Goal: Information Seeking & Learning: Learn about a topic

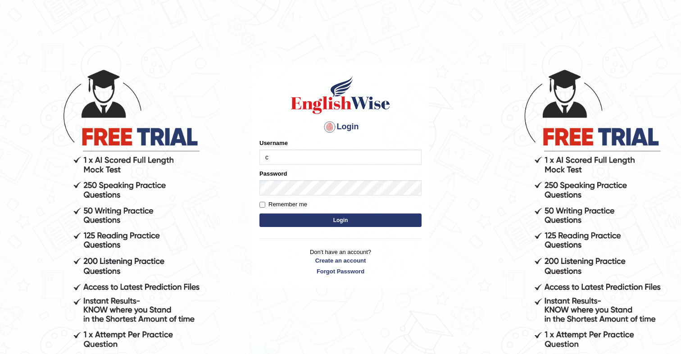
type input "cmjg02092025"
drag, startPoint x: 263, startPoint y: 206, endPoint x: 266, endPoint y: 213, distance: 7.7
click at [263, 206] on input "Remember me" at bounding box center [262, 205] width 6 height 6
checkbox input "true"
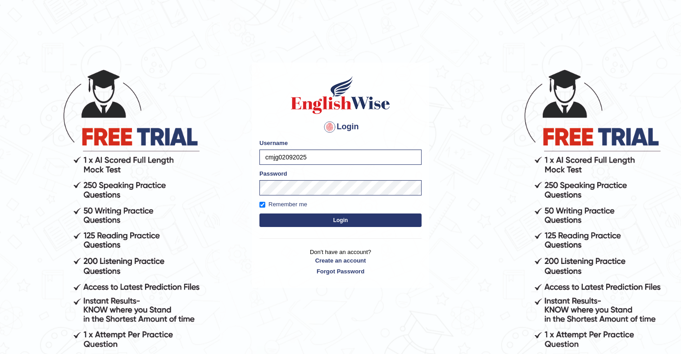
click at [267, 217] on button "Login" at bounding box center [340, 220] width 162 height 14
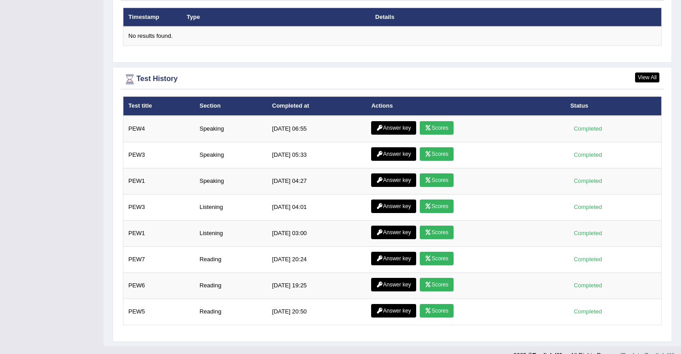
scroll to position [1197, 0]
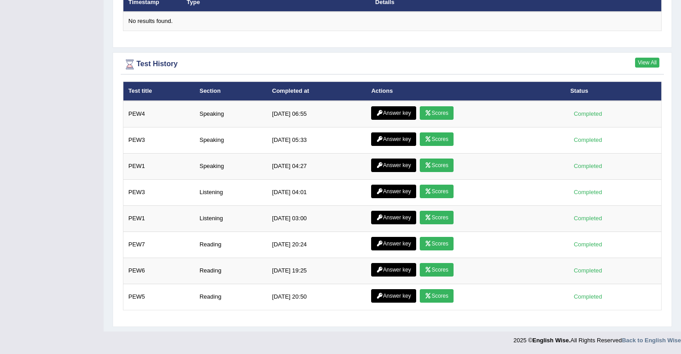
click at [648, 66] on link "View All" at bounding box center [647, 63] width 24 height 10
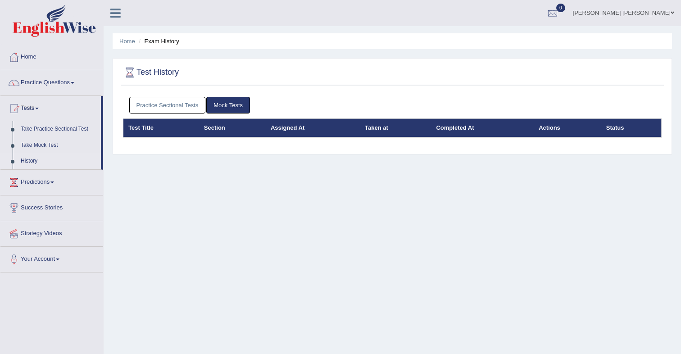
click at [188, 107] on link "Practice Sectional Tests" at bounding box center [167, 105] width 77 height 17
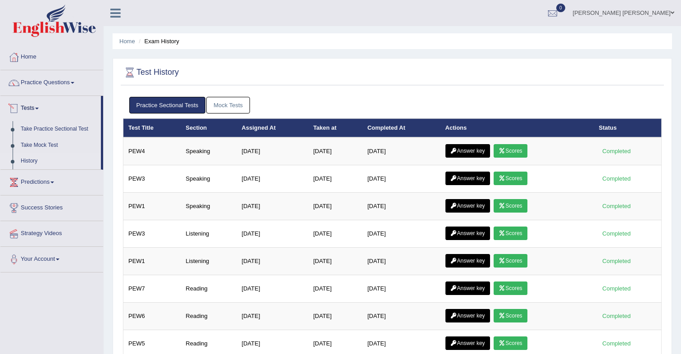
drag, startPoint x: 150, startPoint y: 105, endPoint x: 139, endPoint y: 106, distance: 10.8
click at [150, 105] on link "Practice Sectional Tests" at bounding box center [167, 105] width 77 height 17
click at [59, 130] on link "Take Practice Sectional Test" at bounding box center [59, 129] width 84 height 16
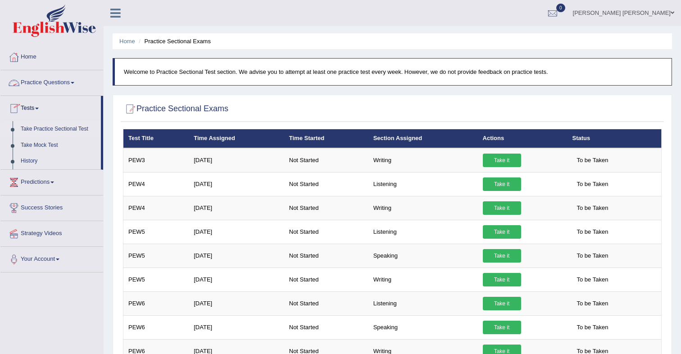
click at [55, 84] on link "Practice Questions" at bounding box center [51, 81] width 103 height 23
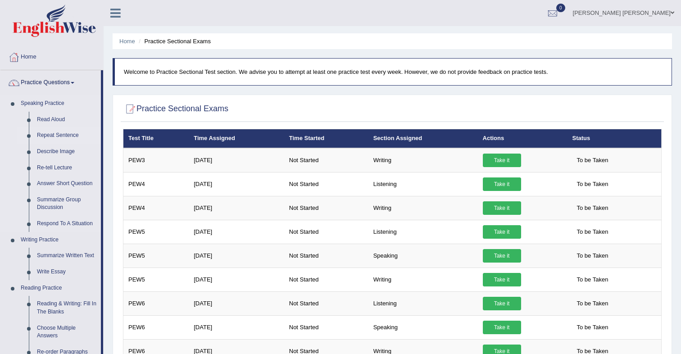
click at [60, 134] on link "Repeat Sentence" at bounding box center [67, 135] width 68 height 16
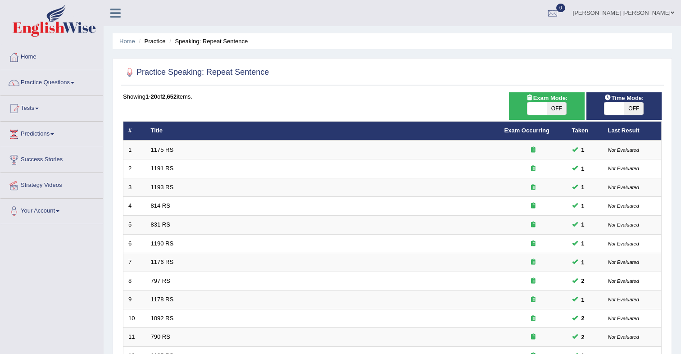
click at [554, 110] on span "OFF" at bounding box center [556, 108] width 19 height 13
checkbox input "true"
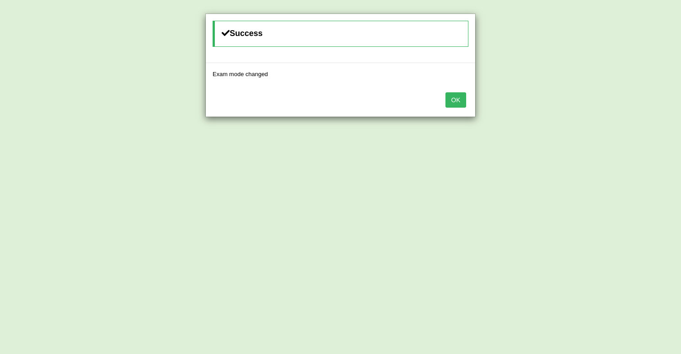
drag, startPoint x: 454, startPoint y: 102, endPoint x: 480, endPoint y: 102, distance: 26.1
click at [454, 102] on button "OK" at bounding box center [455, 99] width 21 height 15
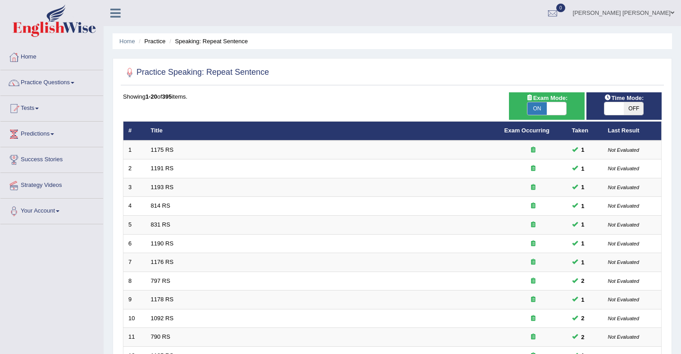
click at [632, 108] on span "OFF" at bounding box center [633, 108] width 19 height 13
checkbox input "true"
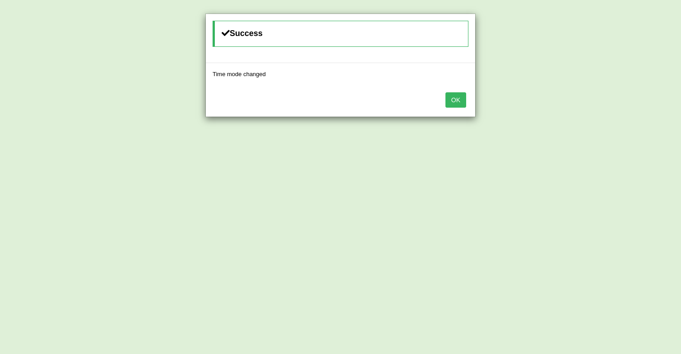
click at [464, 104] on button "OK" at bounding box center [455, 99] width 21 height 15
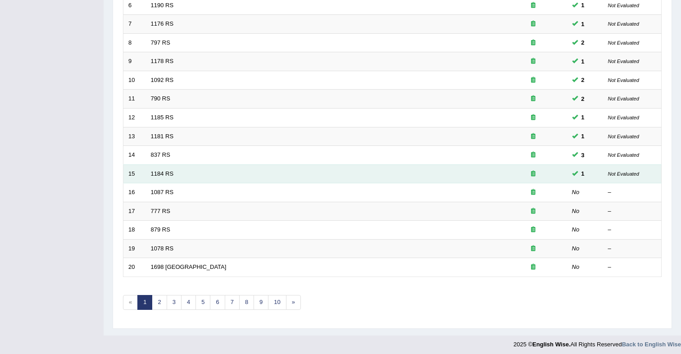
scroll to position [239, 0]
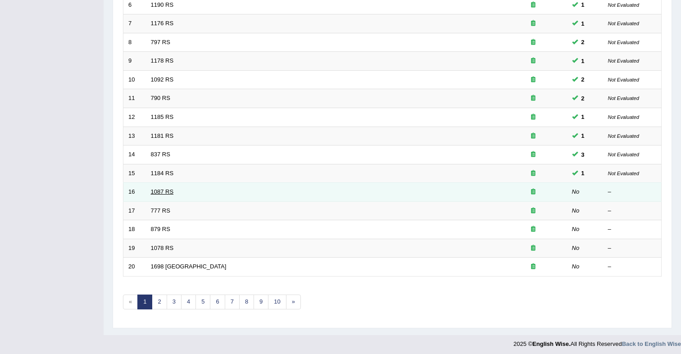
click at [163, 190] on link "1087 RS" at bounding box center [162, 191] width 23 height 7
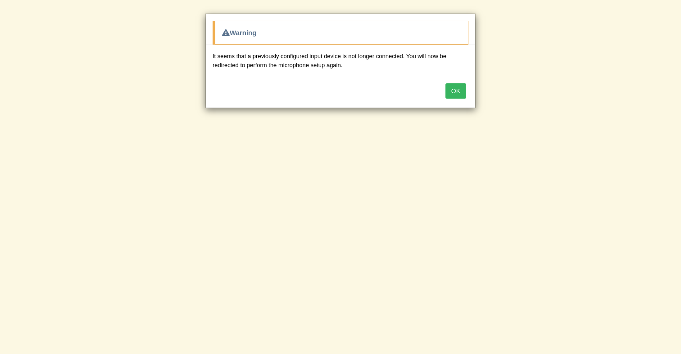
click at [451, 91] on button "OK" at bounding box center [455, 90] width 21 height 15
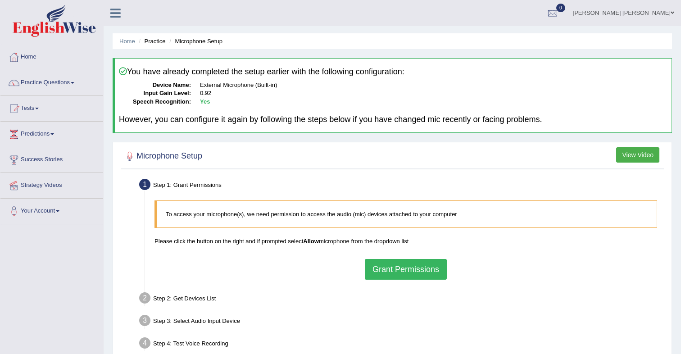
click at [414, 268] on button "Grant Permissions" at bounding box center [406, 269] width 82 height 21
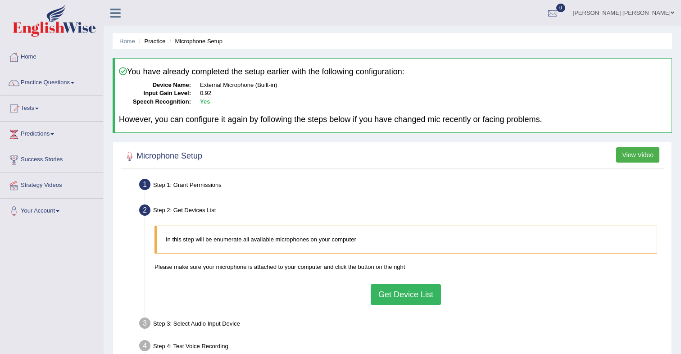
click at [410, 294] on button "Get Device List" at bounding box center [406, 294] width 70 height 21
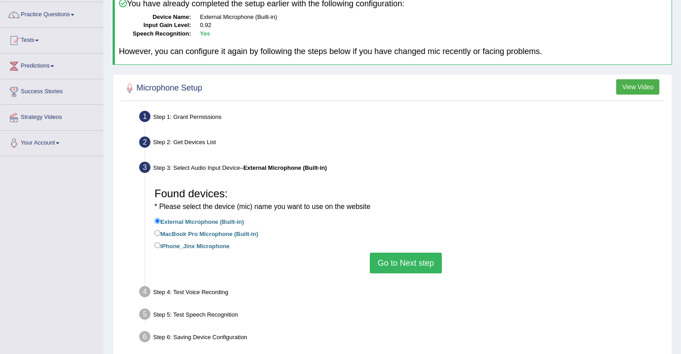
scroll to position [68, 0]
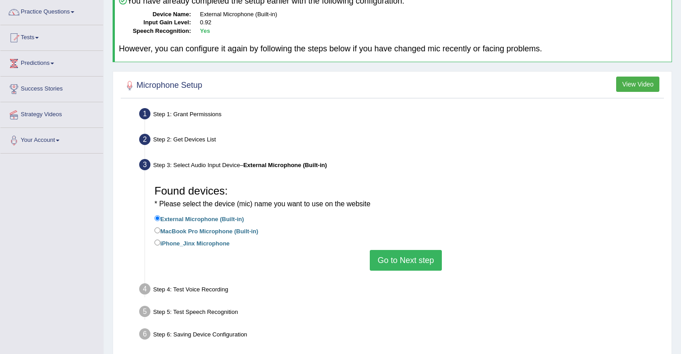
click at [395, 262] on button "Go to Next step" at bounding box center [406, 260] width 72 height 21
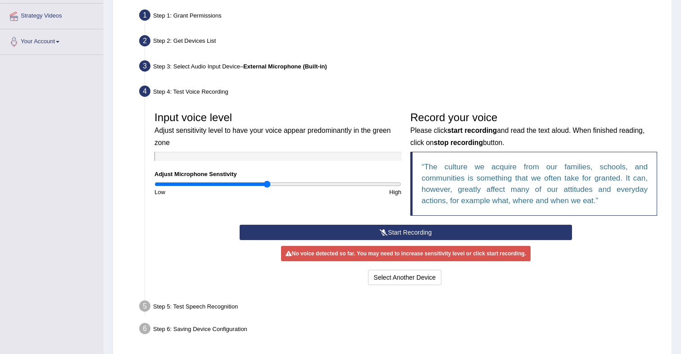
scroll to position [175, 0]
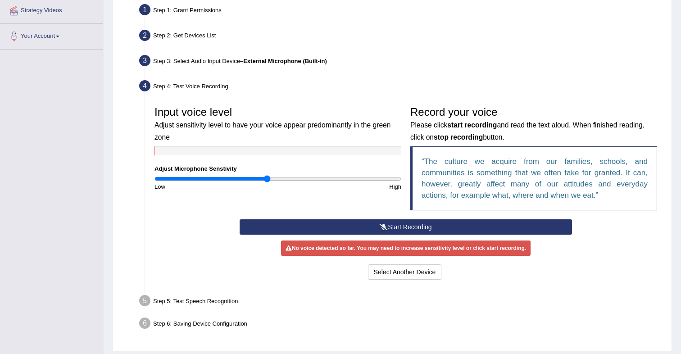
click at [422, 229] on button "Start Recording" at bounding box center [406, 226] width 332 height 15
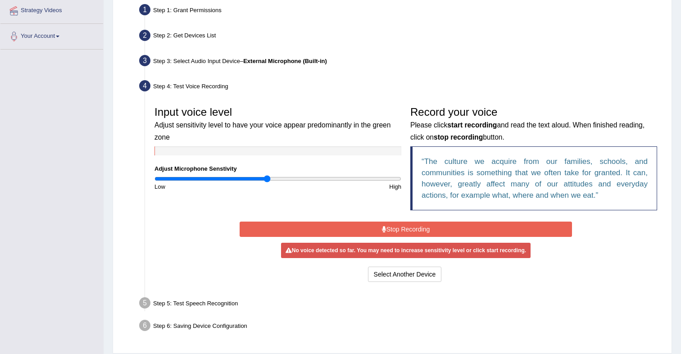
scroll to position [174, 0]
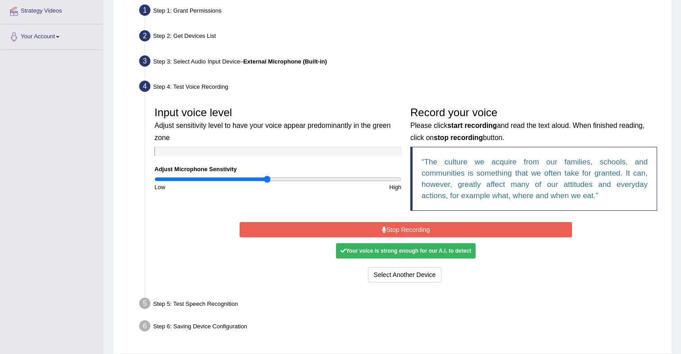
click at [420, 234] on button "Stop Recording" at bounding box center [406, 229] width 332 height 15
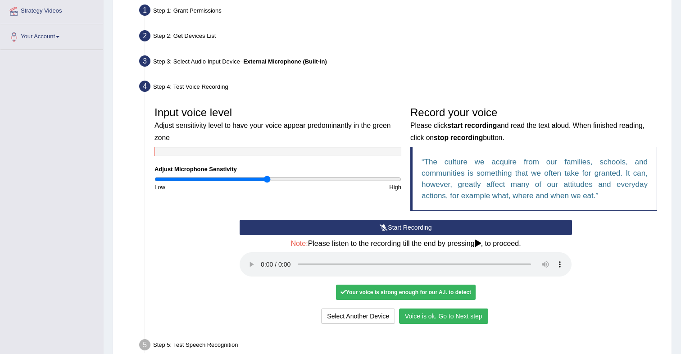
click at [452, 316] on button "Voice is ok. Go to Next step" at bounding box center [443, 315] width 89 height 15
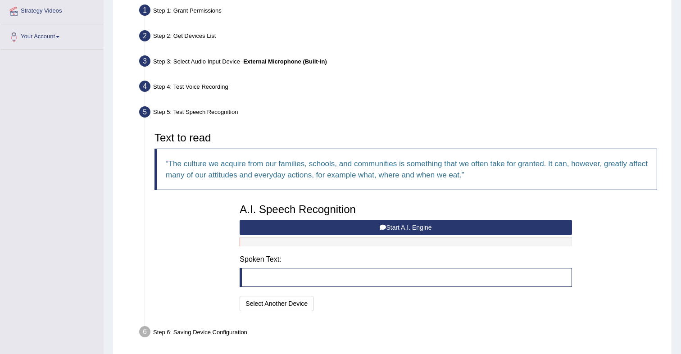
click at [399, 230] on button "Start A.I. Engine" at bounding box center [406, 227] width 332 height 15
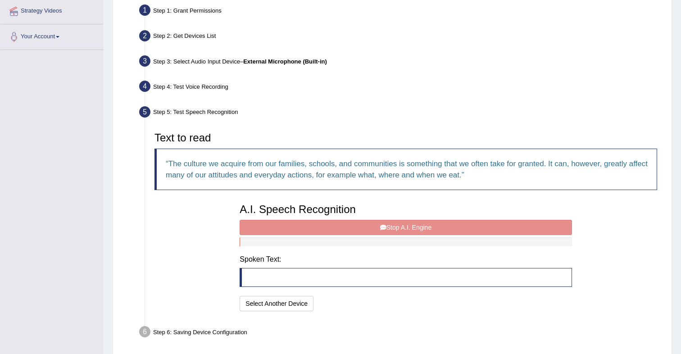
drag, startPoint x: 405, startPoint y: 229, endPoint x: 410, endPoint y: 236, distance: 8.7
click at [405, 230] on div "A.I. Speech Recognition Start A.I. Engine Stop A.I. Engine Note: Please listen …" at bounding box center [405, 256] width 341 height 114
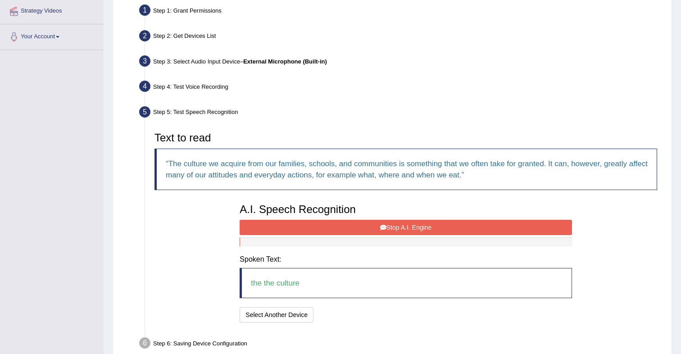
drag, startPoint x: 404, startPoint y: 230, endPoint x: 415, endPoint y: 237, distance: 12.4
click at [404, 230] on button "Stop A.I. Engine" at bounding box center [406, 227] width 332 height 15
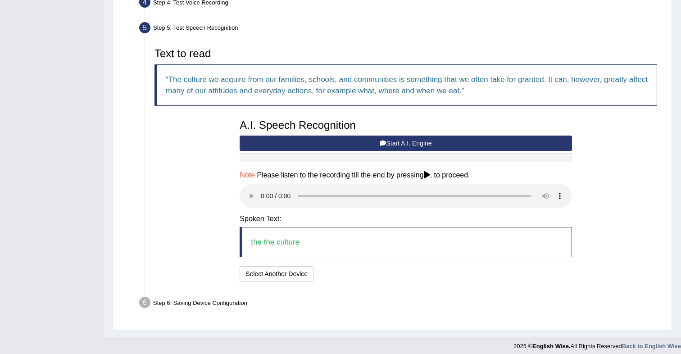
scroll to position [264, 0]
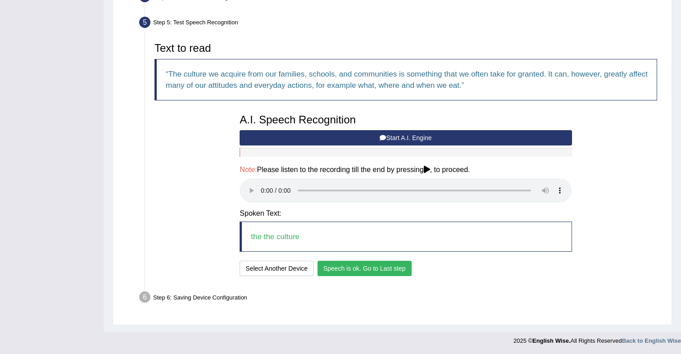
click at [400, 271] on button "Speech is ok. Go to Last step" at bounding box center [364, 268] width 94 height 15
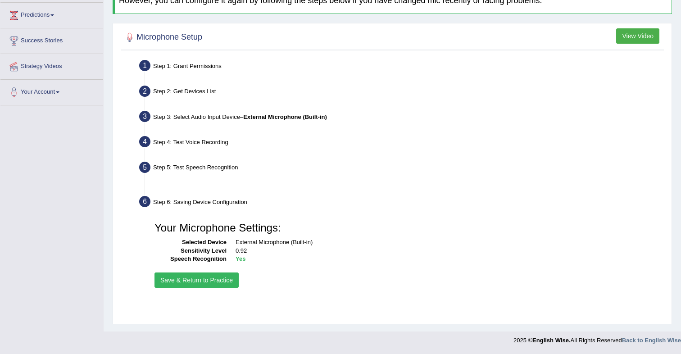
scroll to position [119, 0]
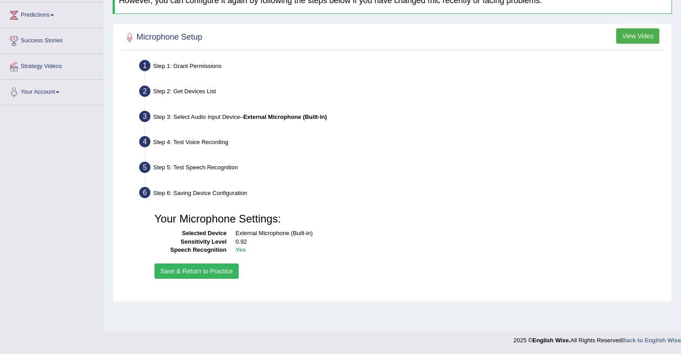
click at [205, 272] on button "Save & Return to Practice" at bounding box center [196, 270] width 84 height 15
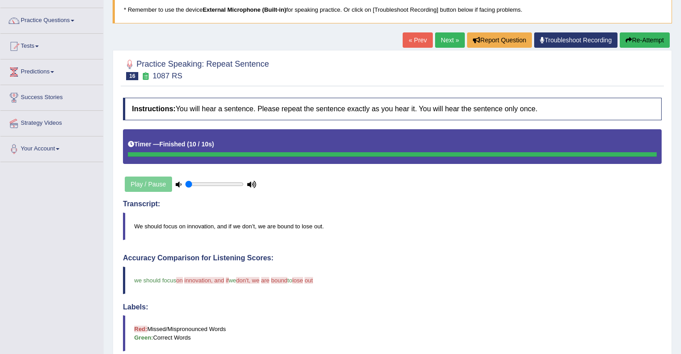
scroll to position [62, 0]
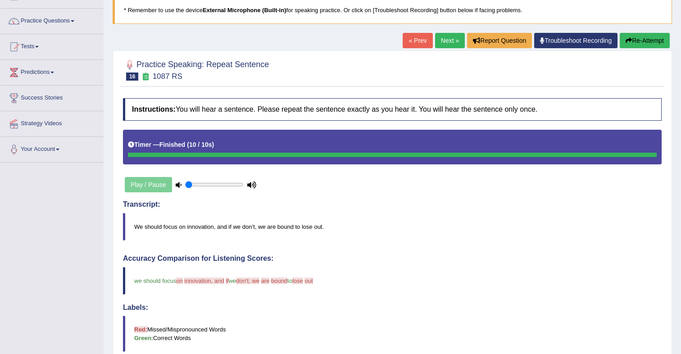
click at [437, 41] on link "Next »" at bounding box center [450, 40] width 30 height 15
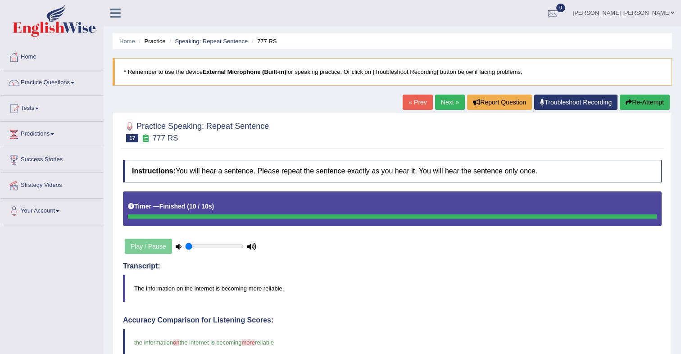
click at [439, 103] on link "Next »" at bounding box center [450, 102] width 30 height 15
click at [442, 99] on link "Next »" at bounding box center [450, 102] width 30 height 15
click at [440, 107] on link "Next »" at bounding box center [450, 102] width 30 height 15
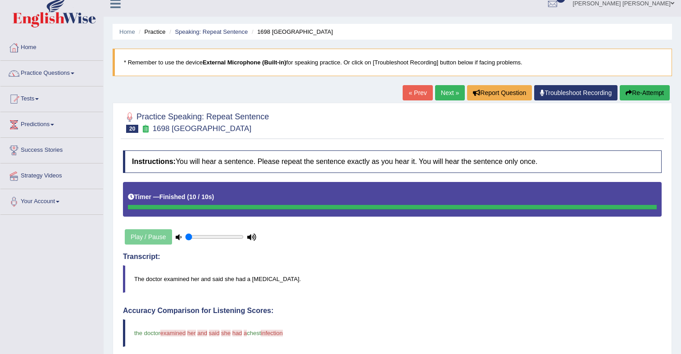
scroll to position [9, 0]
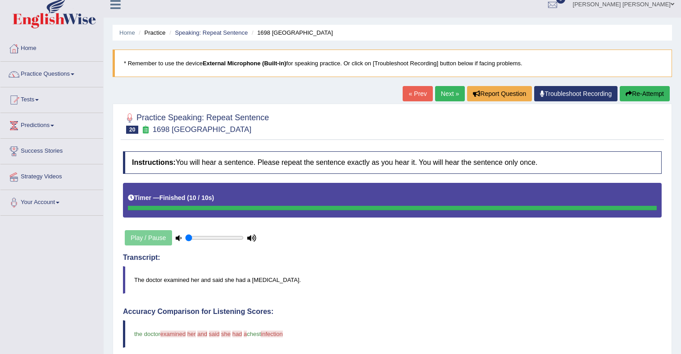
click at [441, 97] on link "Next »" at bounding box center [450, 93] width 30 height 15
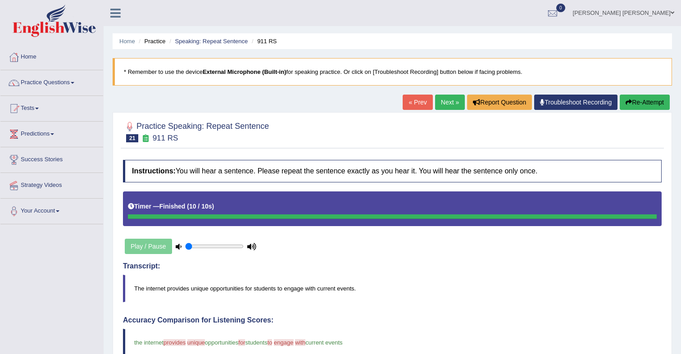
click at [447, 102] on link "Next »" at bounding box center [450, 102] width 30 height 15
click at [445, 105] on link "Next »" at bounding box center [450, 102] width 30 height 15
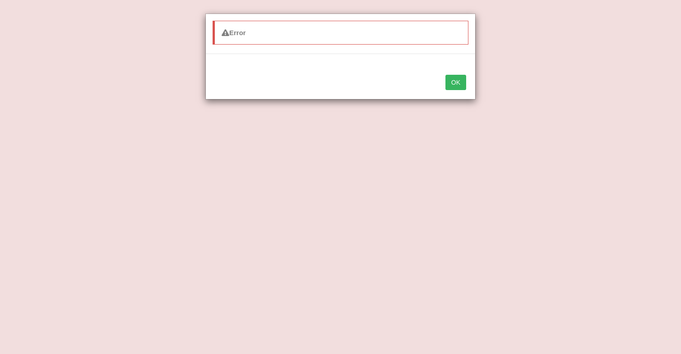
click at [463, 84] on button "OK" at bounding box center [455, 82] width 21 height 15
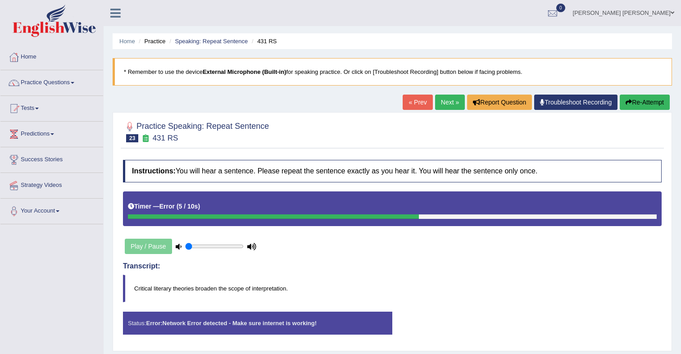
click at [437, 104] on link "Next »" at bounding box center [450, 102] width 30 height 15
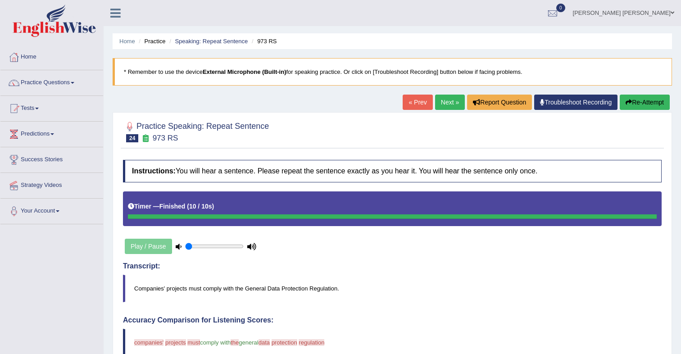
click at [441, 106] on link "Next »" at bounding box center [450, 102] width 30 height 15
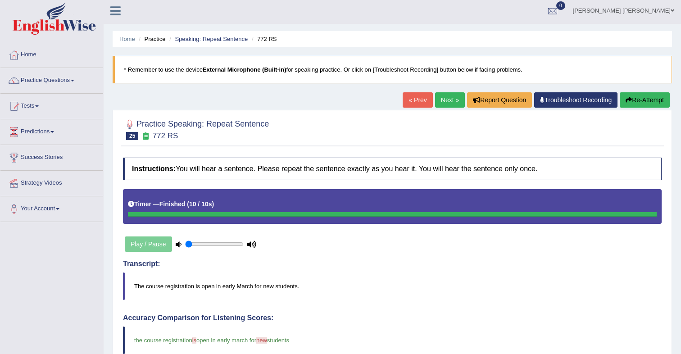
click at [442, 99] on link "Next »" at bounding box center [450, 99] width 30 height 15
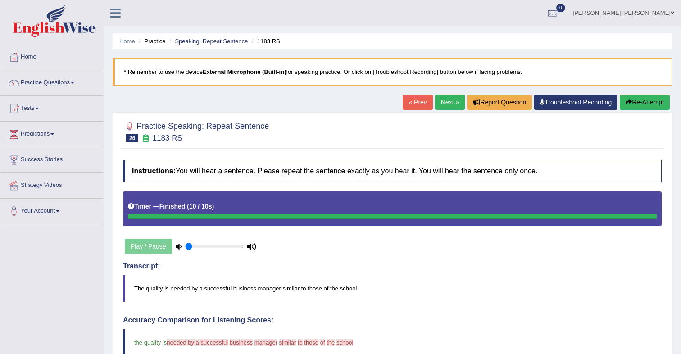
click at [443, 106] on link "Next »" at bounding box center [450, 102] width 30 height 15
drag, startPoint x: 442, startPoint y: 102, endPoint x: 432, endPoint y: 127, distance: 26.1
click at [442, 102] on link "Next »" at bounding box center [450, 102] width 30 height 15
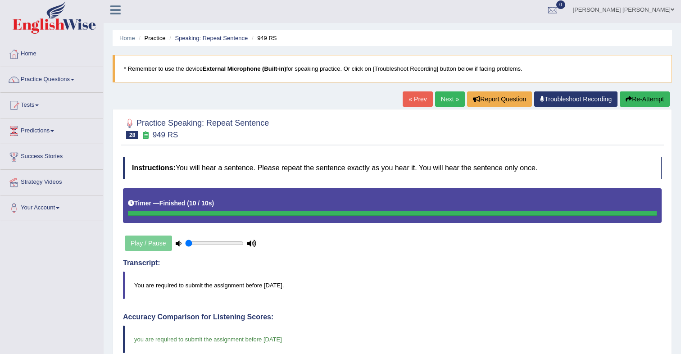
click at [443, 106] on link "Next »" at bounding box center [450, 98] width 30 height 15
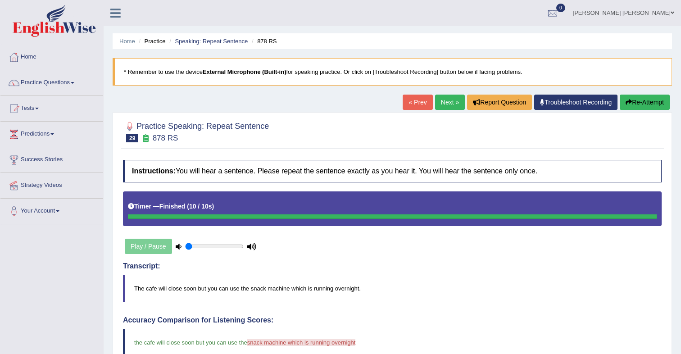
click at [445, 104] on link "Next »" at bounding box center [450, 102] width 30 height 15
drag, startPoint x: 442, startPoint y: 104, endPoint x: 442, endPoint y: 112, distance: 8.1
click at [442, 104] on link "Next »" at bounding box center [450, 102] width 30 height 15
click at [451, 108] on link "Next »" at bounding box center [450, 102] width 30 height 15
click at [445, 106] on link "Next »" at bounding box center [450, 102] width 30 height 15
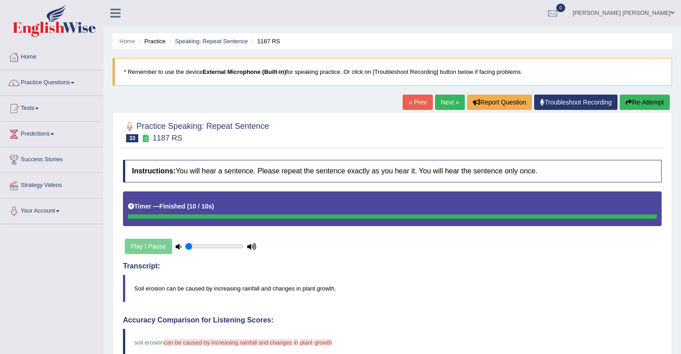
click at [445, 108] on link "Next »" at bounding box center [450, 102] width 30 height 15
click at [440, 106] on link "Next »" at bounding box center [450, 102] width 30 height 15
click at [447, 108] on link "Next »" at bounding box center [450, 102] width 30 height 15
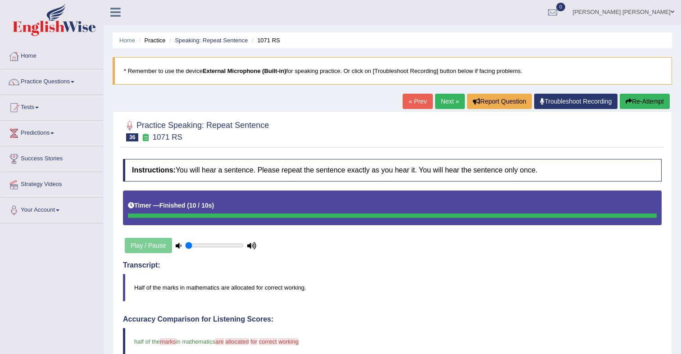
scroll to position [2, 0]
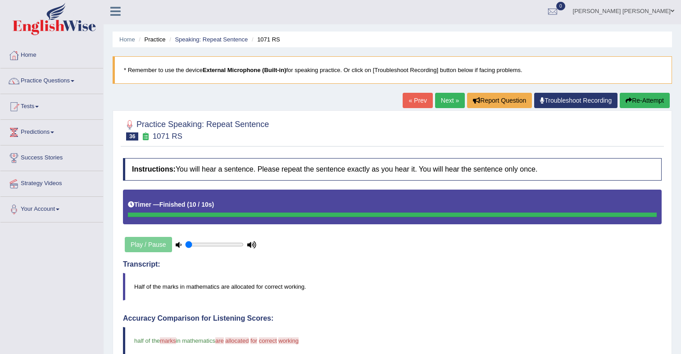
click at [442, 104] on link "Next »" at bounding box center [450, 100] width 30 height 15
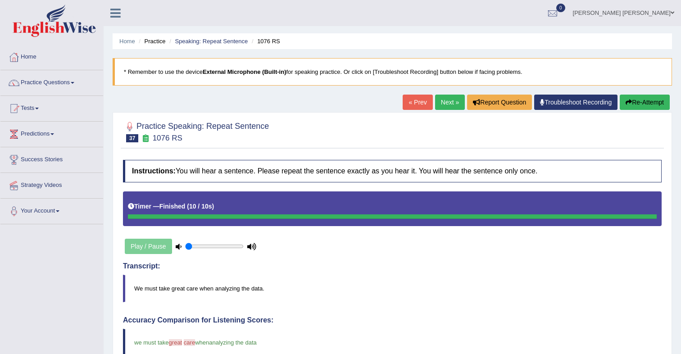
drag, startPoint x: 443, startPoint y: 108, endPoint x: 441, endPoint y: 113, distance: 5.3
click at [443, 108] on link "Next »" at bounding box center [450, 102] width 30 height 15
click at [449, 106] on link "Next »" at bounding box center [450, 102] width 30 height 15
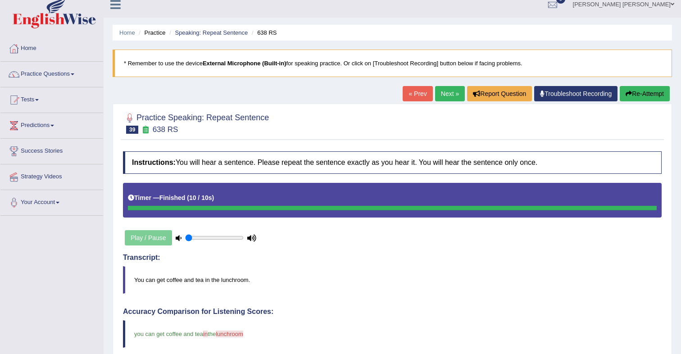
scroll to position [8, 0]
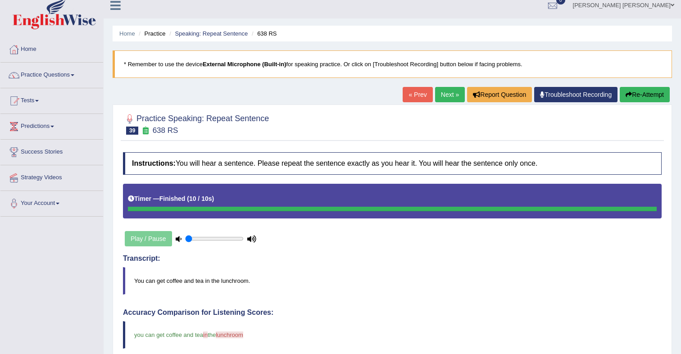
drag, startPoint x: 444, startPoint y: 95, endPoint x: 441, endPoint y: 103, distance: 7.7
click at [444, 95] on link "Next »" at bounding box center [450, 94] width 30 height 15
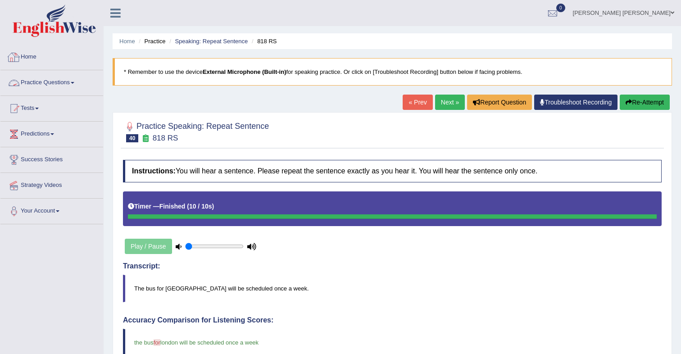
click at [31, 60] on link "Home" at bounding box center [51, 56] width 103 height 23
